Goal: Transaction & Acquisition: Obtain resource

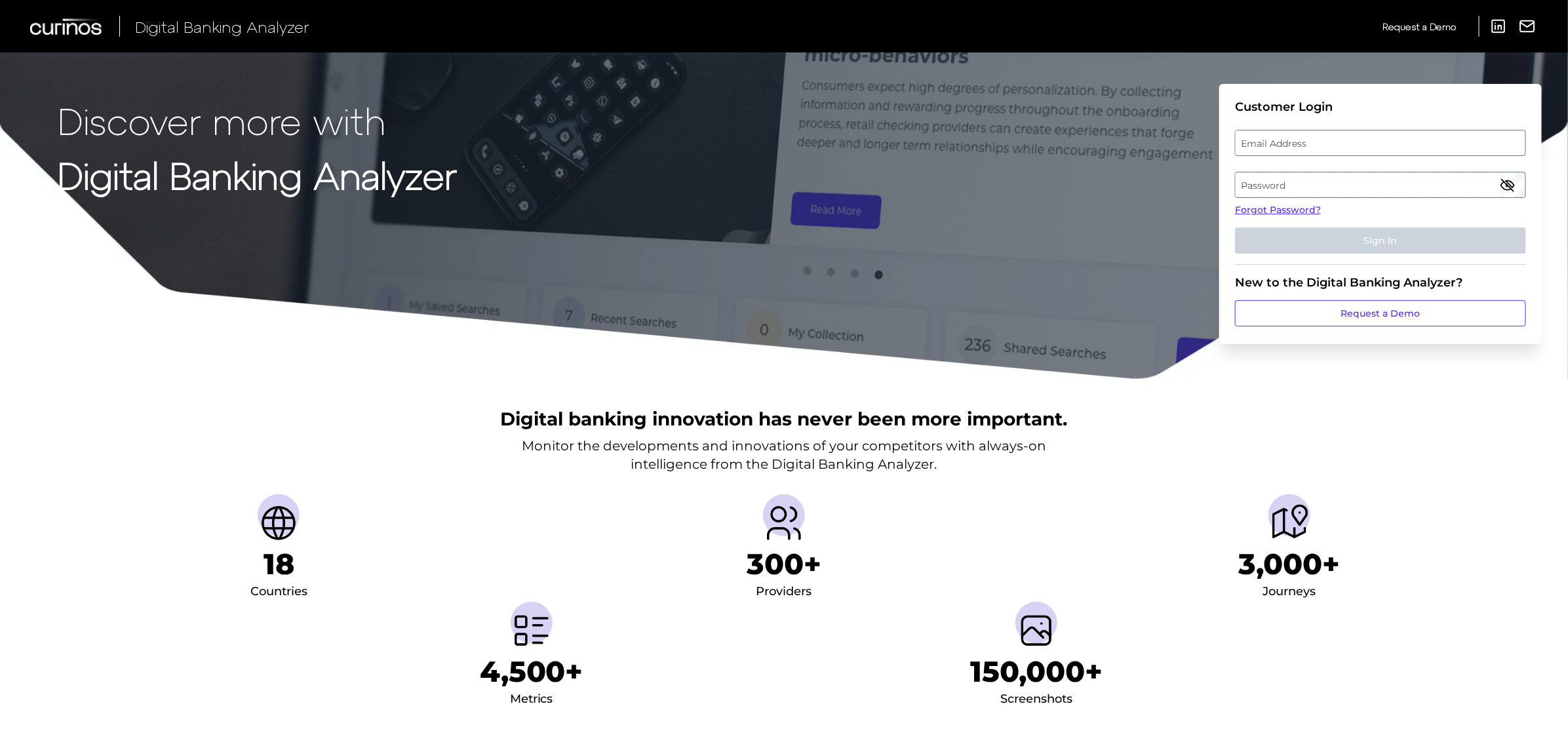
drag, startPoint x: 1286, startPoint y: 138, endPoint x: 1294, endPoint y: 137, distance: 8.1
click at [1286, 137] on label "Email Address" at bounding box center [1381, 143] width 289 height 23
click at [1286, 137] on input "email" at bounding box center [1381, 143] width 291 height 27
type input "[EMAIL_ADDRESS][PERSON_NAME][DOMAIN_NAME]"
click at [1248, 182] on label "Password" at bounding box center [1381, 185] width 289 height 23
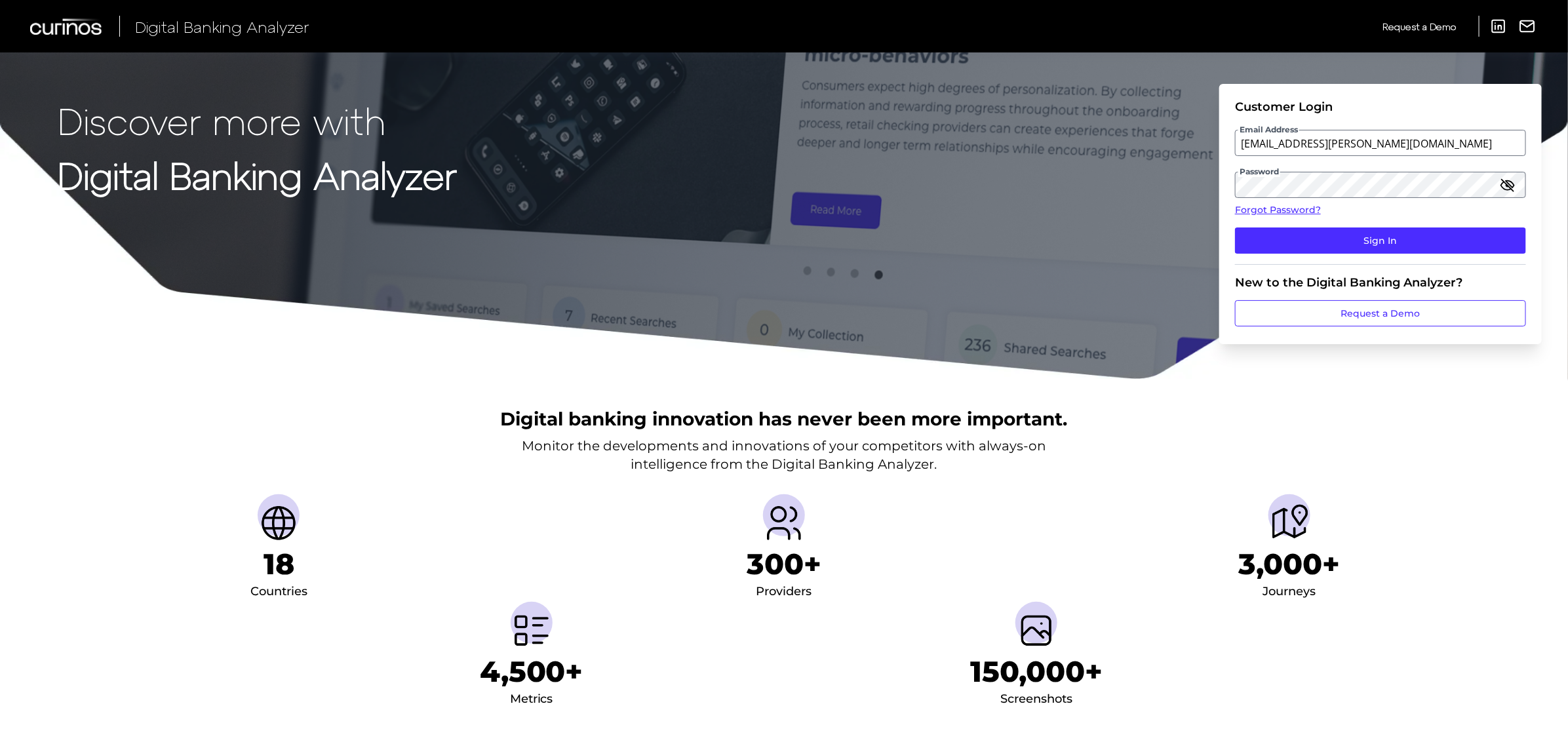
click at [1512, 191] on icon "button" at bounding box center [1508, 185] width 16 height 16
click at [1235, 227] on button "Sign In" at bounding box center [1381, 241] width 291 height 27
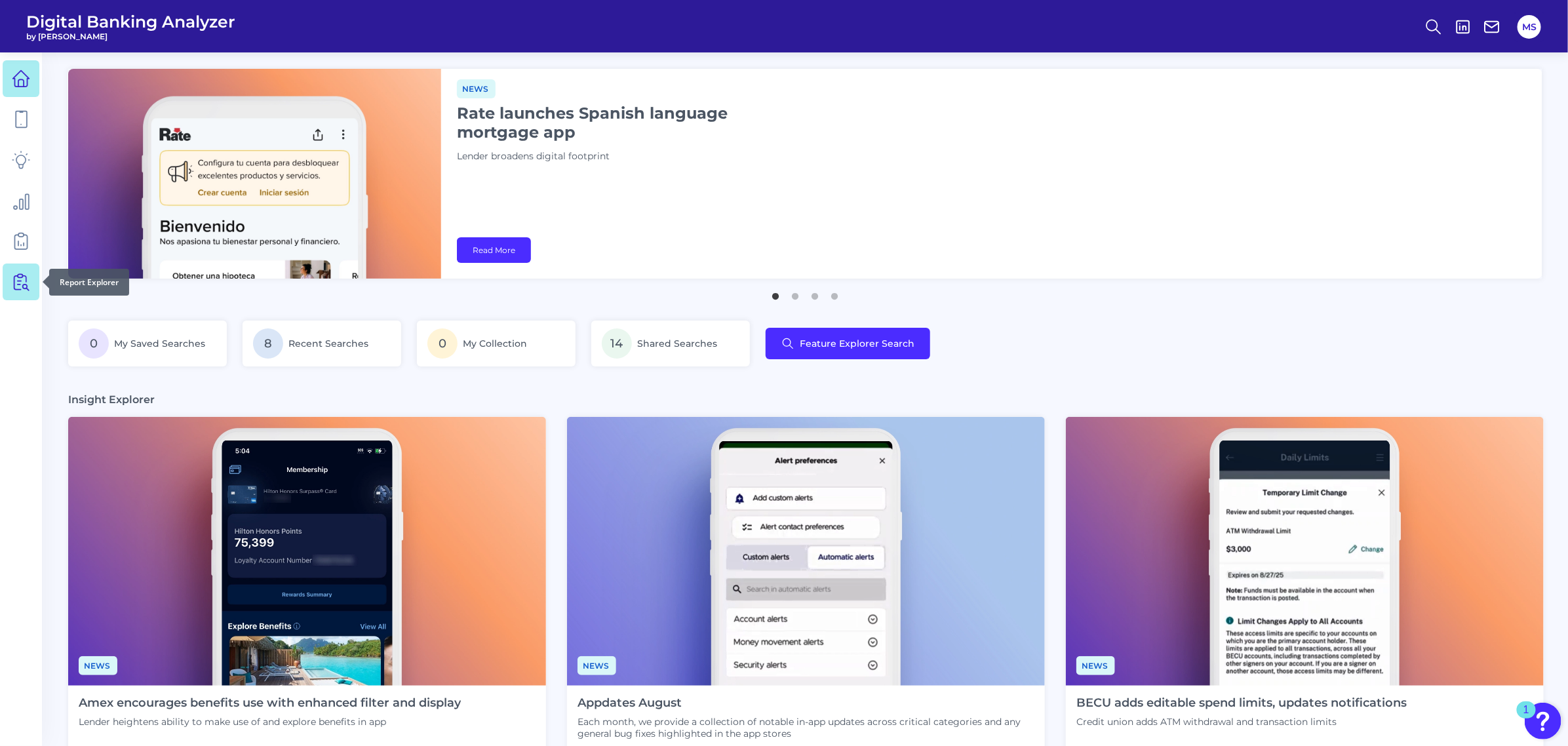
click at [19, 284] on icon at bounding box center [21, 282] width 19 height 19
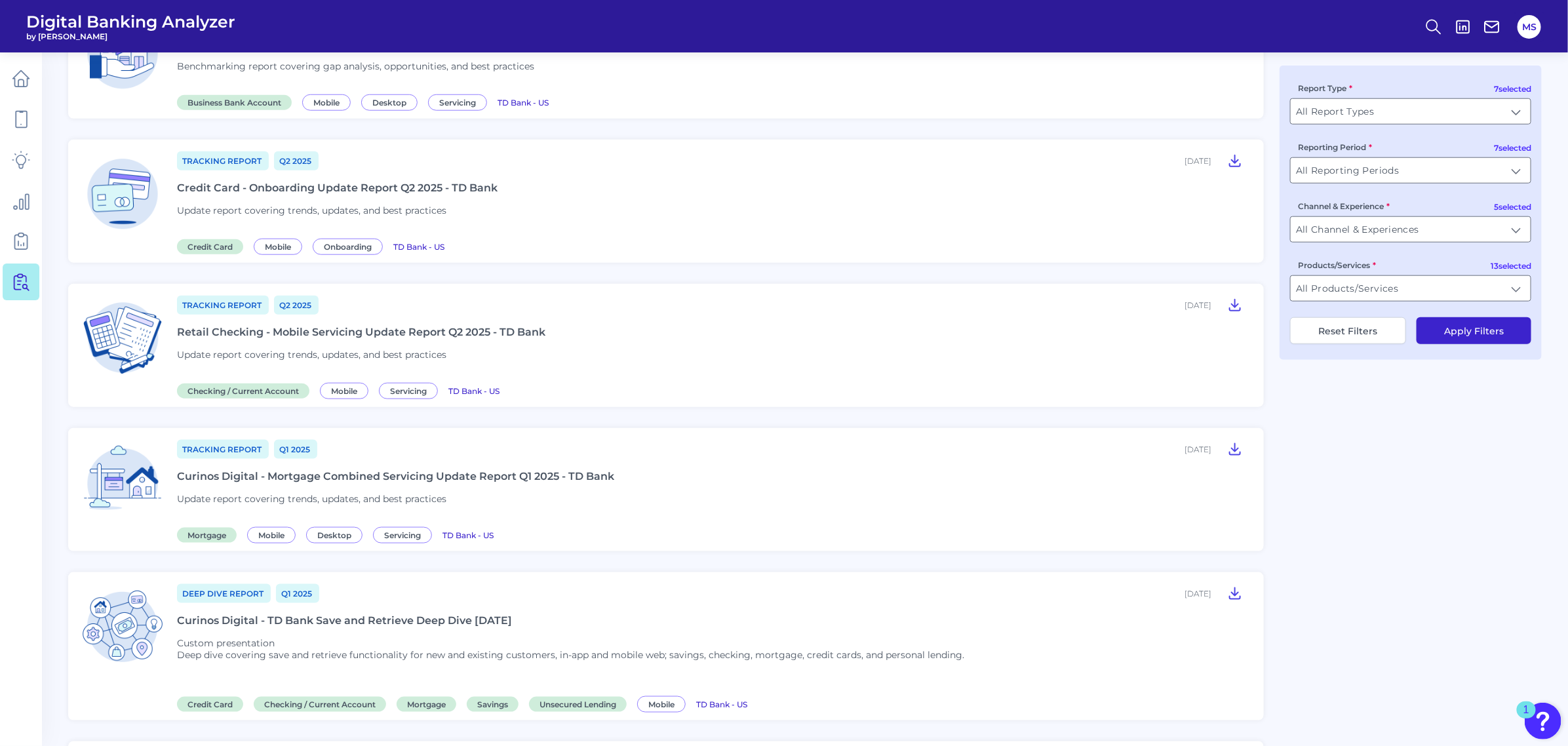
scroll to position [741, 0]
click at [397, 323] on div "Retail Checking - Mobile Servicing Update Report Q2 2025 - TD Bank" at bounding box center [362, 330] width 369 height 12
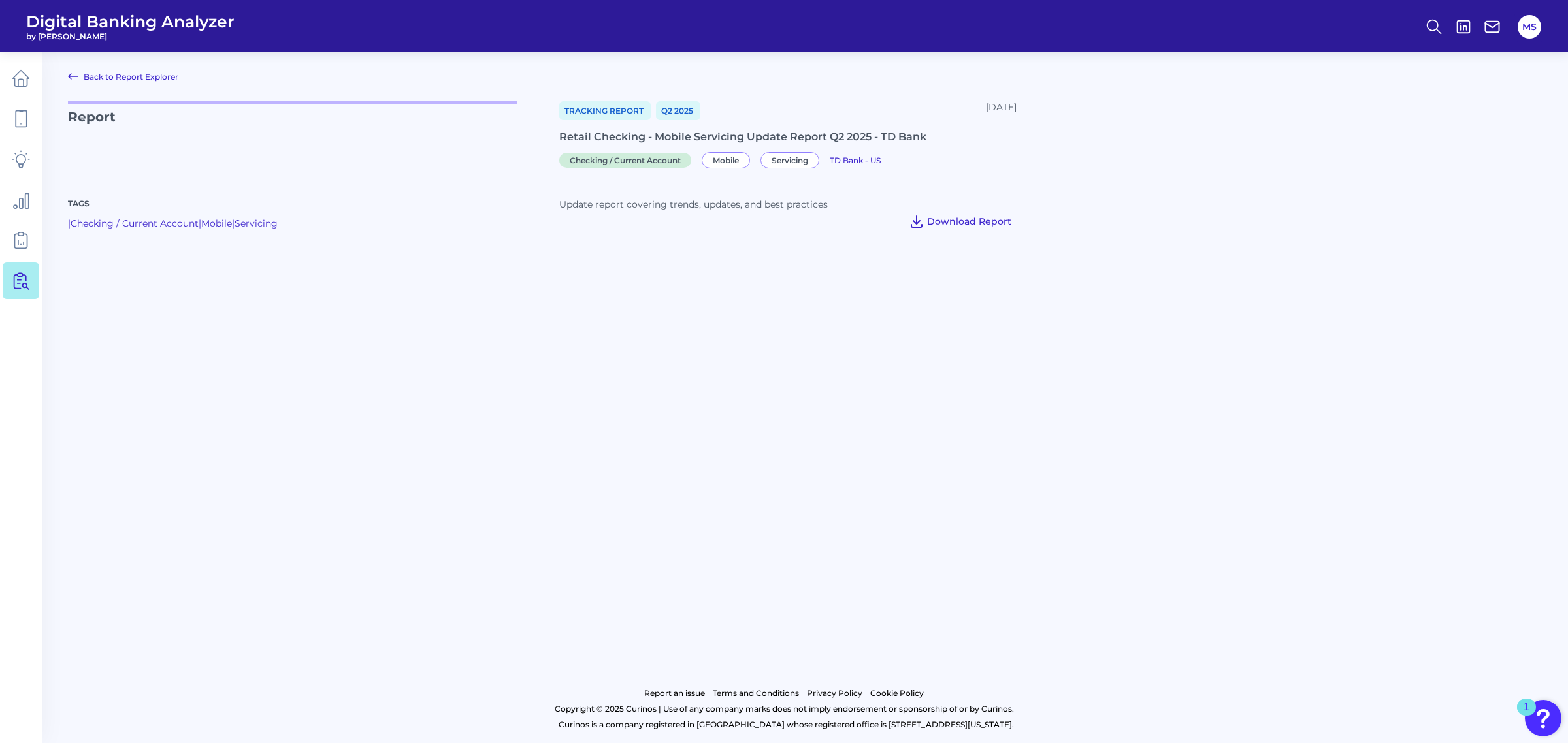
click at [957, 220] on span "Download Report" at bounding box center [969, 221] width 84 height 12
click at [82, 75] on link "Back to Report Explorer" at bounding box center [123, 76] width 110 height 16
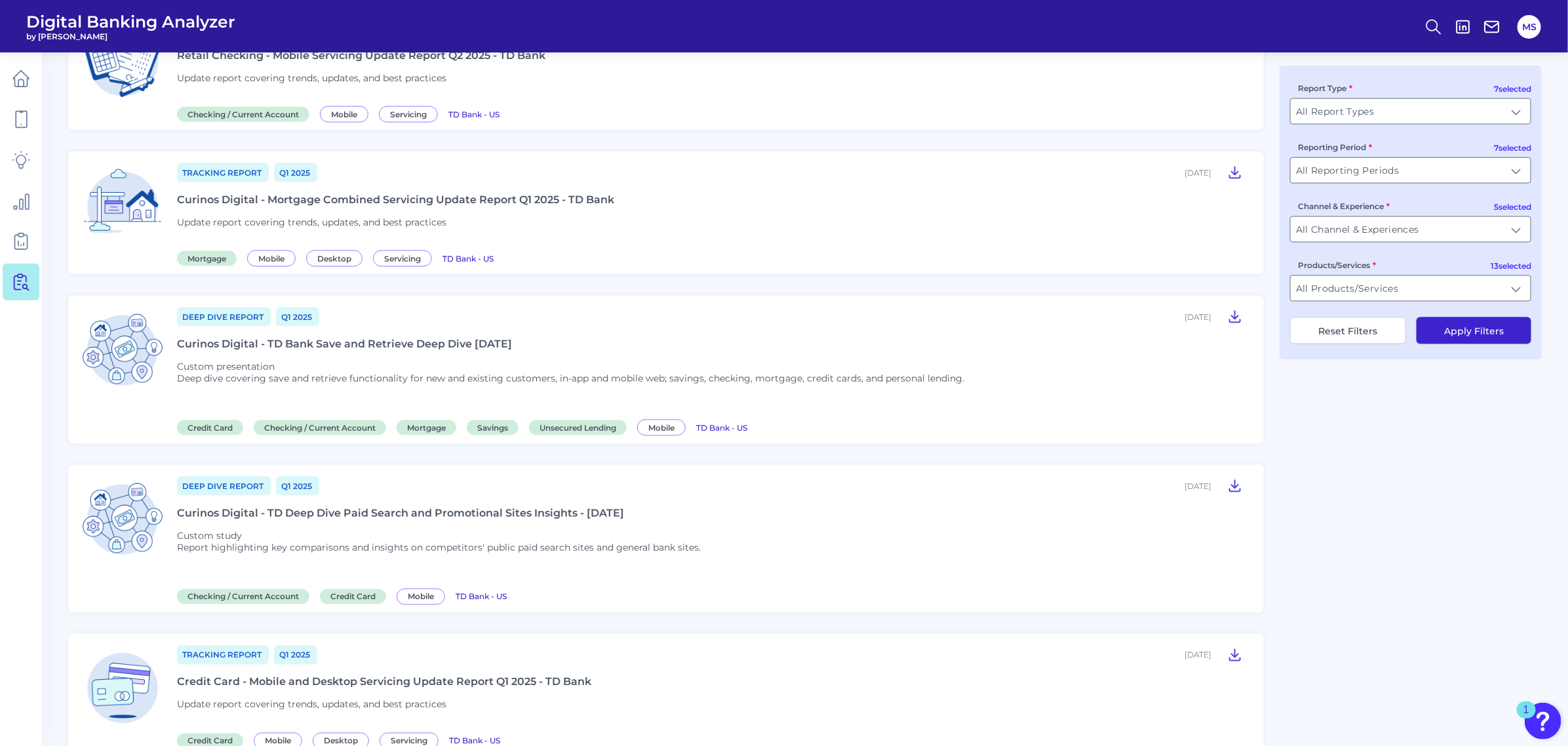
scroll to position [1017, 0]
